Goal: Use online tool/utility: Utilize a website feature to perform a specific function

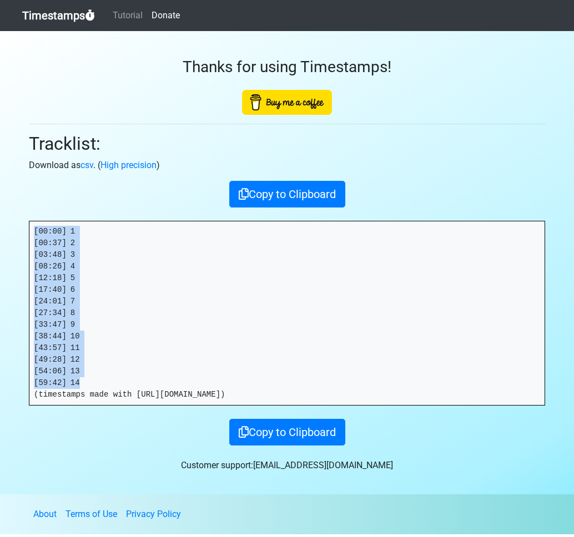
click at [67, 19] on link "Timestamps" at bounding box center [58, 15] width 73 height 22
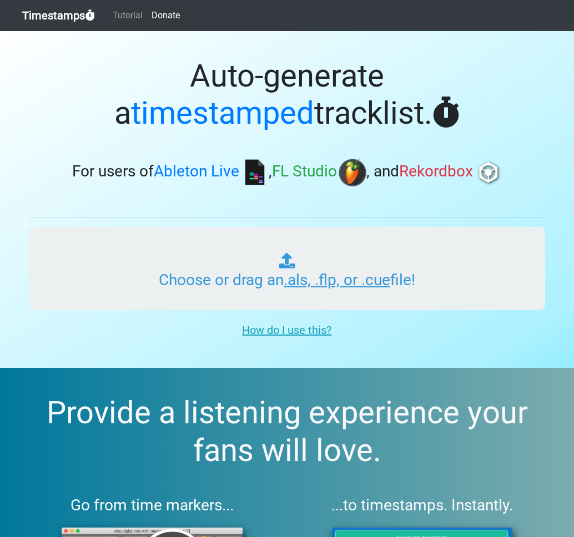
type input "C:\fakepath\GOLDEN ERA RADIO #050.als"
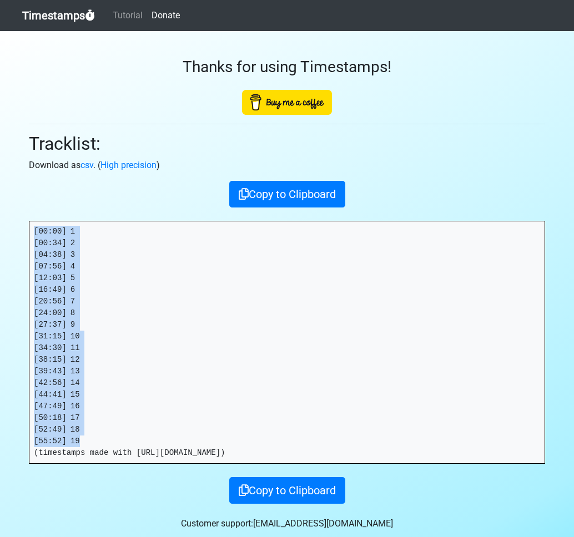
drag, startPoint x: 35, startPoint y: 228, endPoint x: 118, endPoint y: 438, distance: 226.2
click at [118, 438] on pre "[00:00] 1 [00:34] 2 [04:38] 3 [07:56] 4 [12:03] 5 [16:49] 6 [20:56] 7 [24:00] 8…" at bounding box center [286, 342] width 515 height 242
copy pre "[00:00] 1 [00:34] 2 [04:38] 3 [07:56] 4 [12:03] 5 [16:49] 6 [20:56] 7 [24:00] 8…"
